Goal: Navigation & Orientation: Find specific page/section

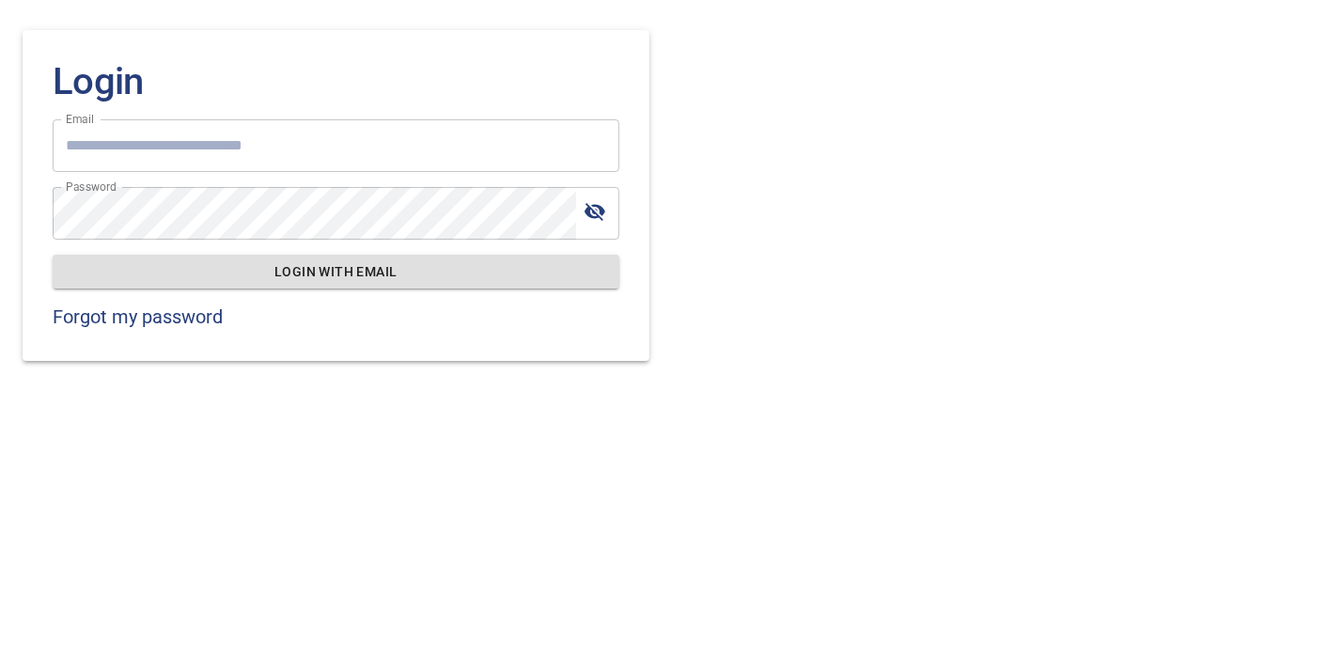
type input "**********"
click at [365, 263] on span "Login with email" at bounding box center [336, 271] width 537 height 23
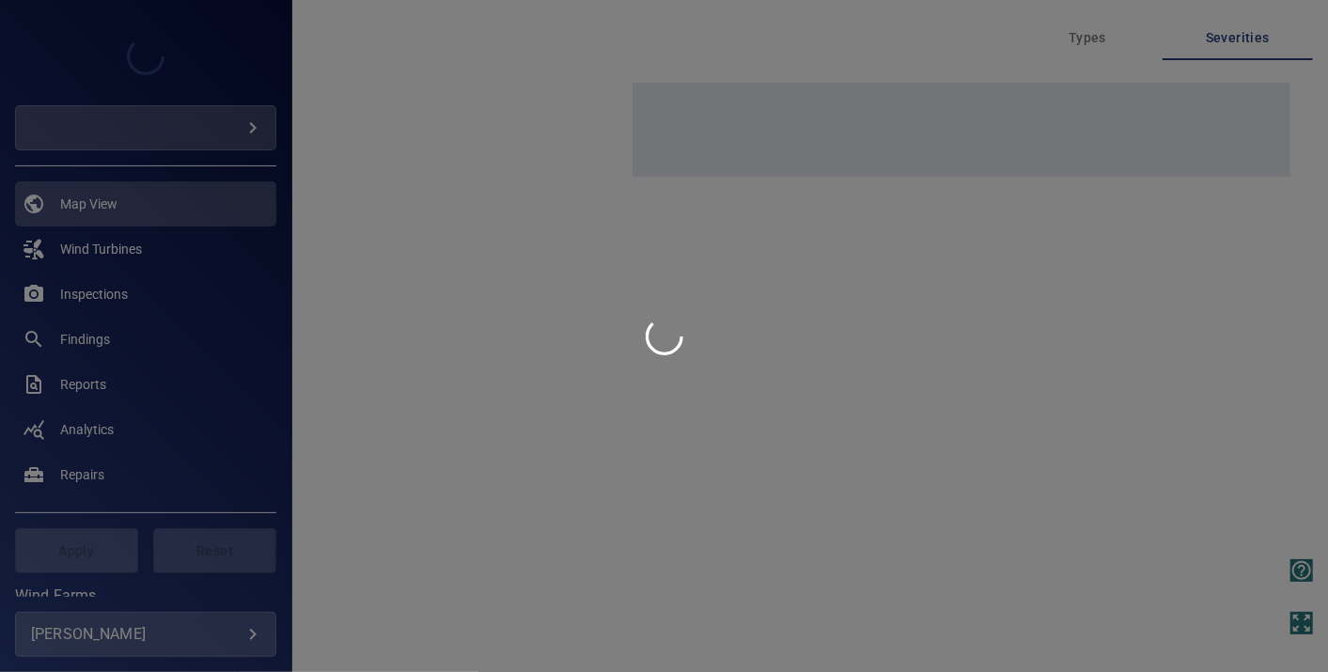
type input "*********"
